Goal: Task Accomplishment & Management: Manage account settings

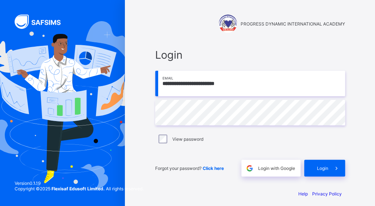
type input "**********"
click at [325, 168] on span "Login" at bounding box center [322, 168] width 11 height 5
click at [206, 82] on input "email" at bounding box center [250, 84] width 190 height 26
click at [205, 82] on input "**********" at bounding box center [250, 84] width 190 height 26
type input "**********"
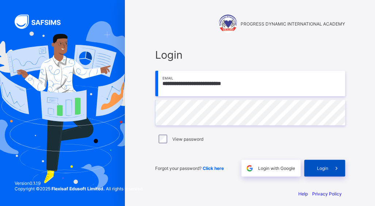
click at [334, 167] on span at bounding box center [336, 168] width 17 height 17
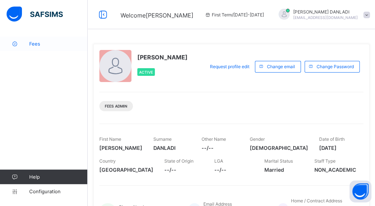
click at [38, 43] on span "Fees" at bounding box center [58, 44] width 58 height 6
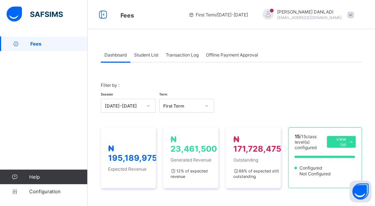
click at [144, 54] on span "Student List" at bounding box center [146, 54] width 24 height 5
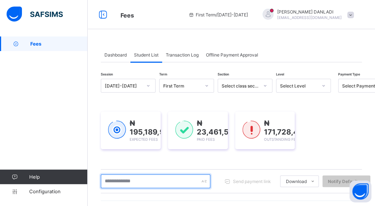
click at [166, 176] on input "text" at bounding box center [155, 181] width 109 height 14
type input "*"
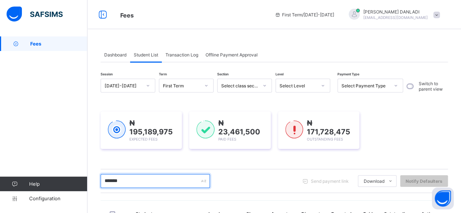
type input "*******"
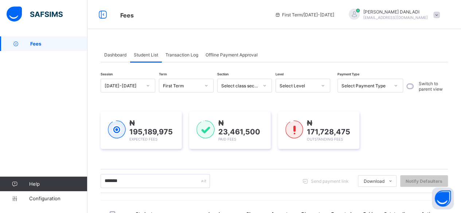
click at [374, 131] on div "Dashboard Student List Transaction Log Offline Payment Approval Student List Mo…" at bounding box center [275, 206] width 374 height 341
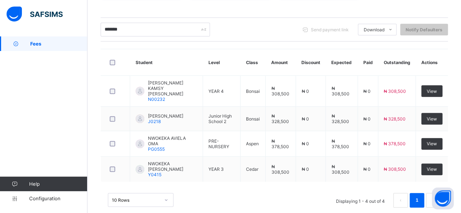
scroll to position [154, 0]
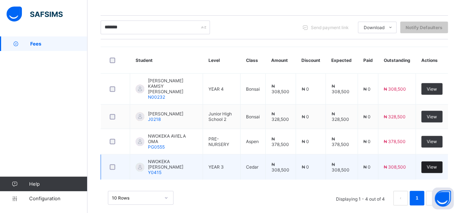
click at [374, 162] on div "View" at bounding box center [432, 168] width 21 height 12
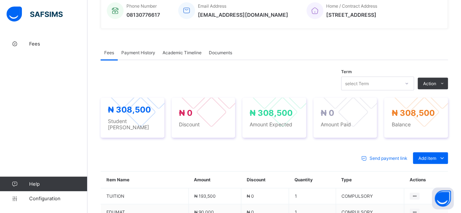
scroll to position [201, 0]
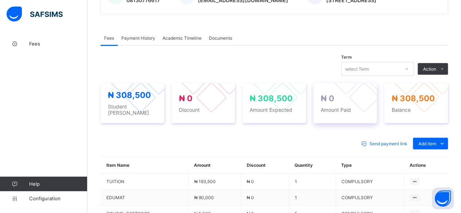
click at [359, 105] on div "₦ 0 Amount Paid" at bounding box center [345, 103] width 49 height 19
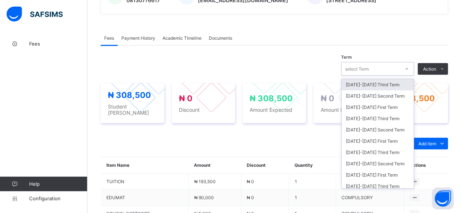
click at [374, 67] on div at bounding box center [407, 69] width 12 height 12
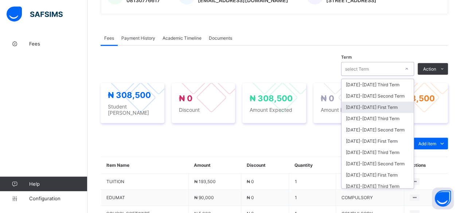
click at [374, 105] on div "2025-2026 First Term" at bounding box center [378, 107] width 72 height 11
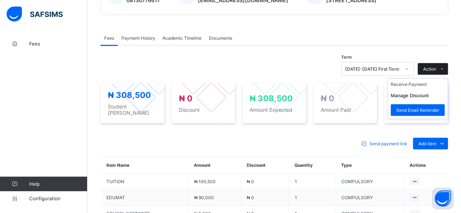
click at [374, 68] on icon at bounding box center [442, 69] width 5 height 5
click at [374, 84] on li "Receive Payment" at bounding box center [418, 84] width 60 height 11
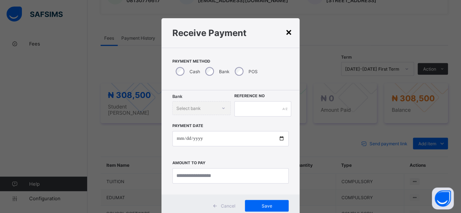
click at [290, 32] on div "×" at bounding box center [289, 32] width 7 height 12
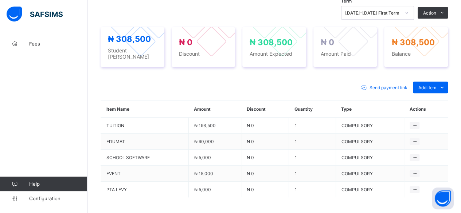
scroll to position [259, 0]
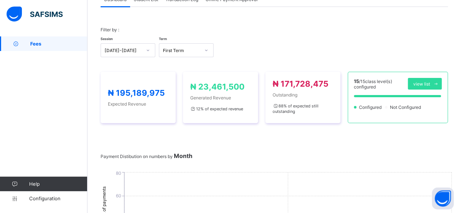
scroll to position [259, 0]
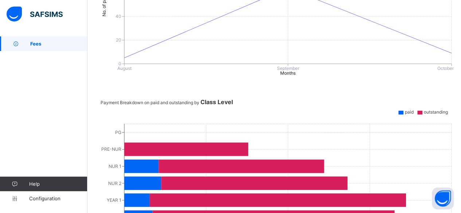
click at [53, 41] on span "Fees" at bounding box center [58, 44] width 57 height 6
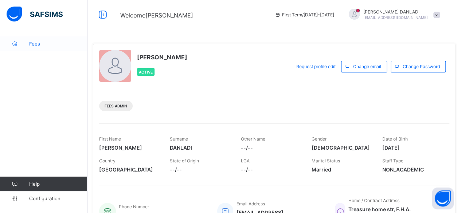
click at [39, 44] on span "Fees" at bounding box center [58, 44] width 58 height 6
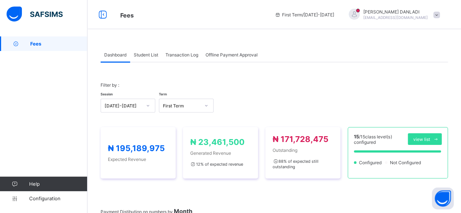
click at [142, 57] on span "Student List" at bounding box center [146, 54] width 24 height 5
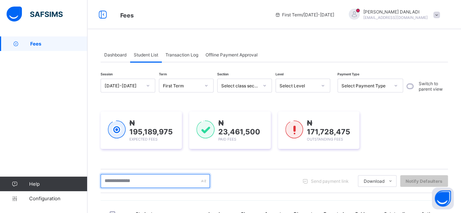
click at [154, 182] on input "text" at bounding box center [155, 181] width 109 height 14
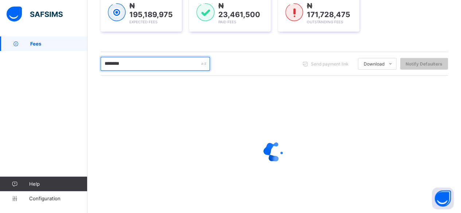
scroll to position [131, 0]
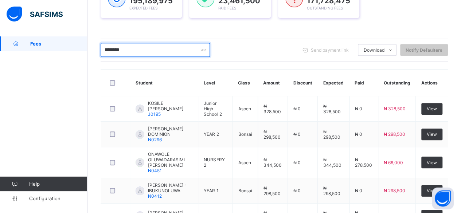
type input "********"
